Goal: Task Accomplishment & Management: Use online tool/utility

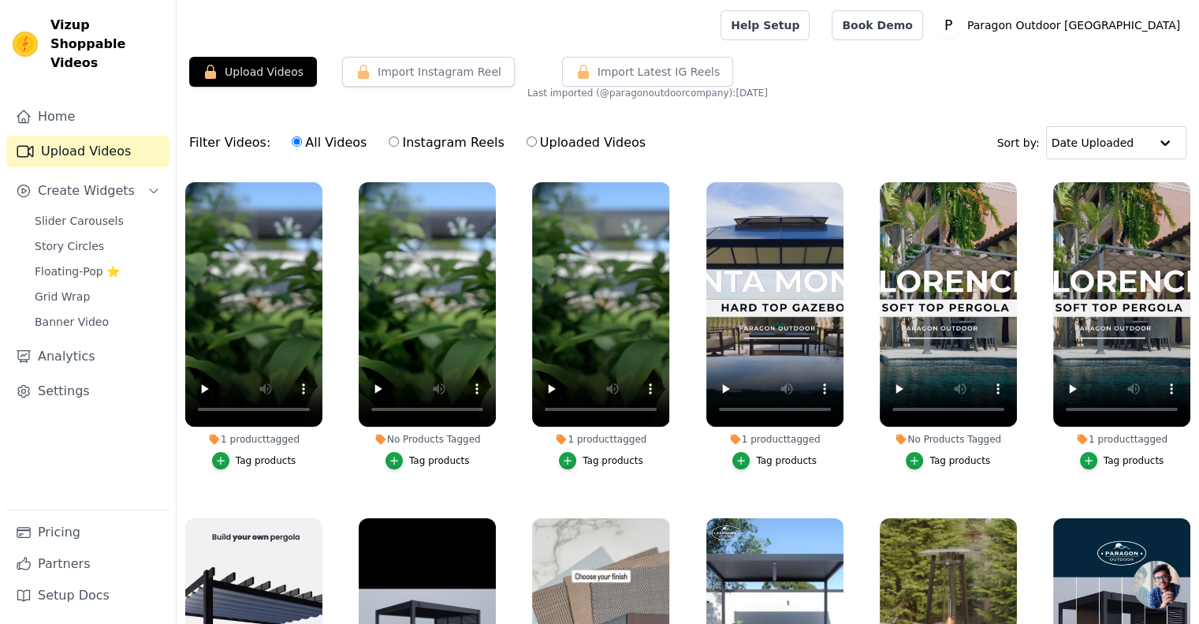
click at [228, 52] on main "Upload Videos Import Instagram Reel Import Latest Instagram Reels Import Latest…" at bounding box center [688, 417] width 1023 height 734
click at [228, 71] on button "Upload Videos" at bounding box center [253, 72] width 128 height 30
click at [203, 74] on icon "button" at bounding box center [211, 72] width 16 height 16
click at [60, 107] on link "Home" at bounding box center [87, 117] width 163 height 32
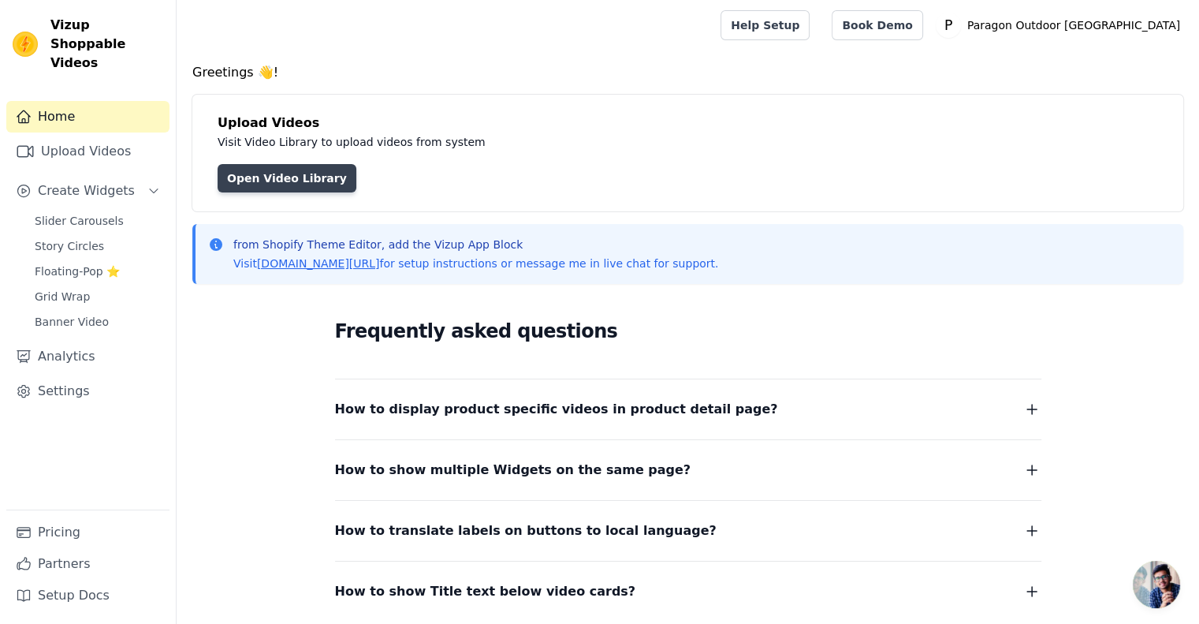
click at [287, 181] on link "Open Video Library" at bounding box center [287, 178] width 139 height 28
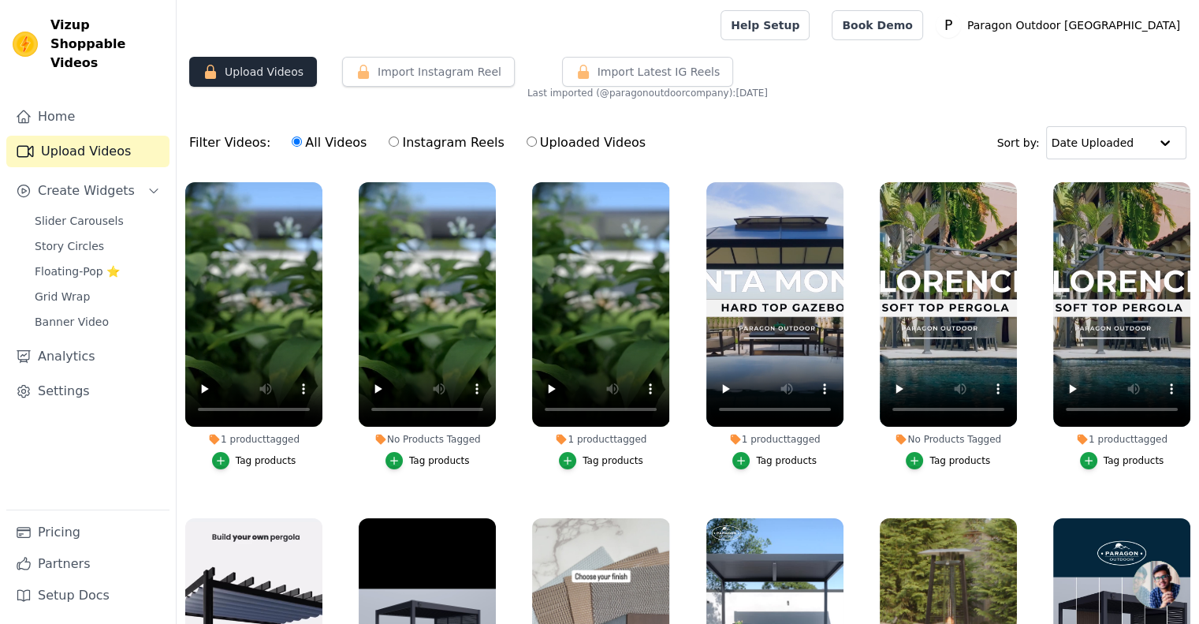
click at [208, 69] on icon "button" at bounding box center [211, 72] width 16 height 16
drag, startPoint x: 256, startPoint y: 73, endPoint x: 267, endPoint y: 73, distance: 10.3
click at [257, 73] on button "Upload Videos" at bounding box center [253, 72] width 128 height 30
click at [72, 530] on link "Pricing" at bounding box center [87, 533] width 163 height 32
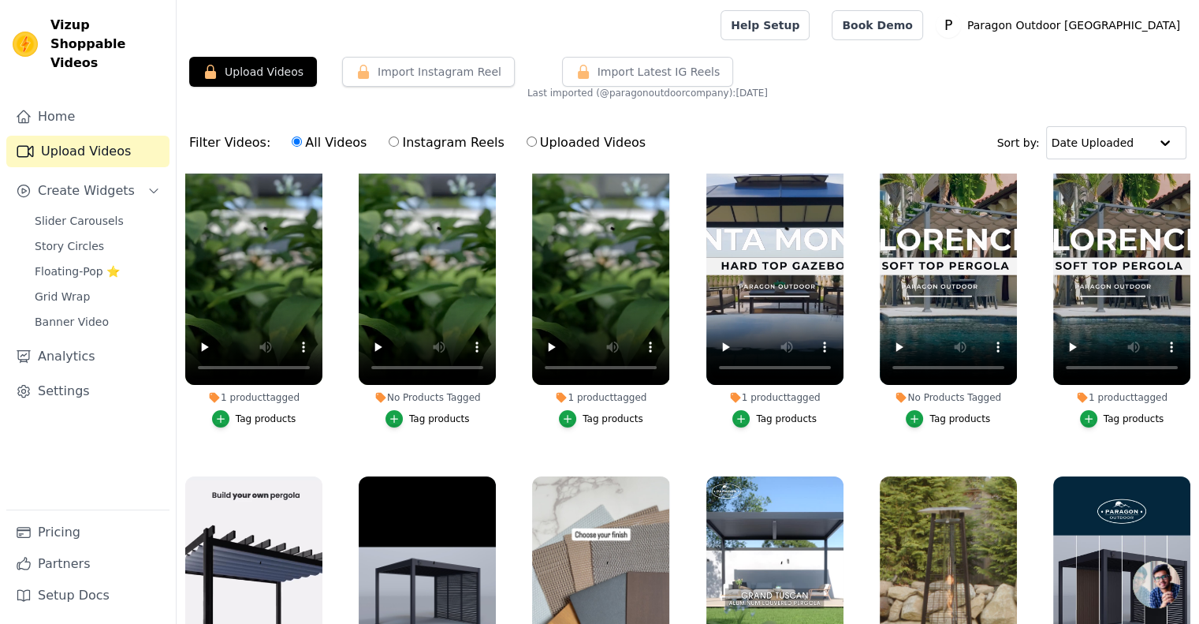
scroll to position [79, 0]
